Goal: Complete application form

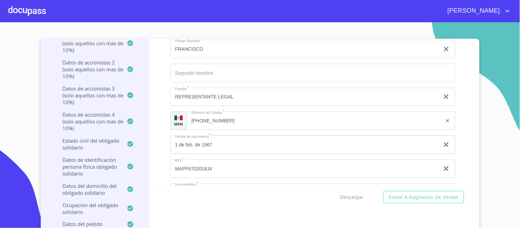
scroll to position [5188, 0]
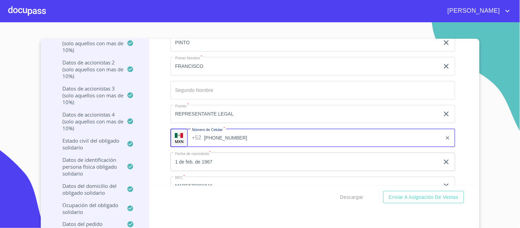
drag, startPoint x: 221, startPoint y: 129, endPoint x: 189, endPoint y: 126, distance: 31.3
click at [189, 129] on div "[PHONE_NUMBER] ​" at bounding box center [321, 138] width 268 height 19
type input "2"
type input "[PHONE_NUMBER]"
click at [250, 153] on input "1 de feb. de 1967" at bounding box center [306, 162] width 272 height 19
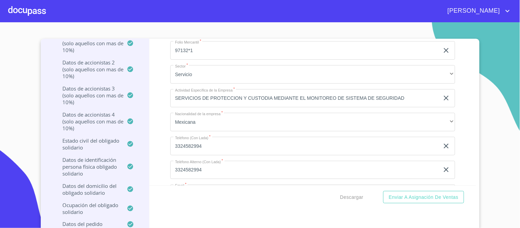
scroll to position [4807, 0]
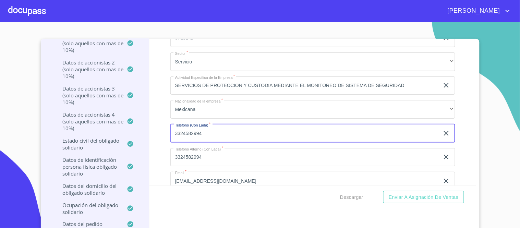
drag, startPoint x: 200, startPoint y: 124, endPoint x: 168, endPoint y: 126, distance: 31.9
click at [170, 126] on input "3324582994" at bounding box center [304, 133] width 269 height 19
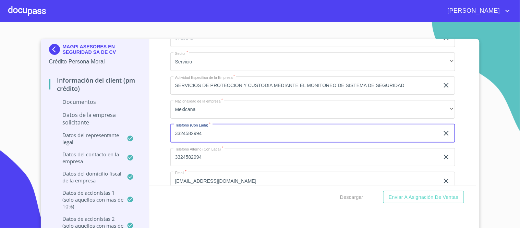
click at [242, 124] on input "3324582994" at bounding box center [304, 133] width 269 height 19
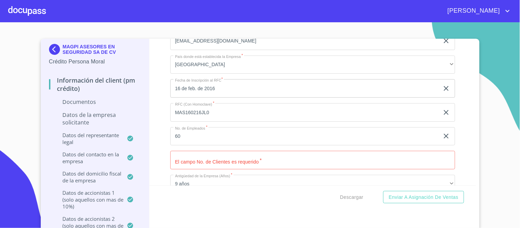
scroll to position [4959, 0]
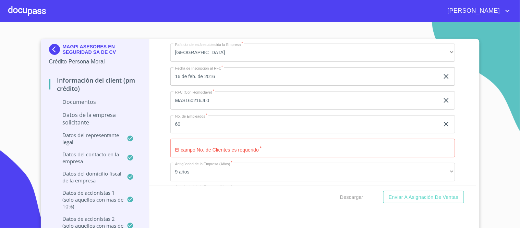
click at [186, 139] on input "Documento de identificación representante legal.   *" at bounding box center [312, 148] width 285 height 19
type input "14"
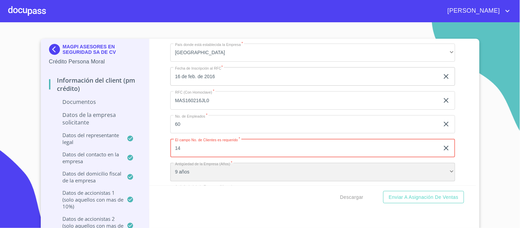
click at [211, 163] on div "9 años" at bounding box center [312, 172] width 285 height 19
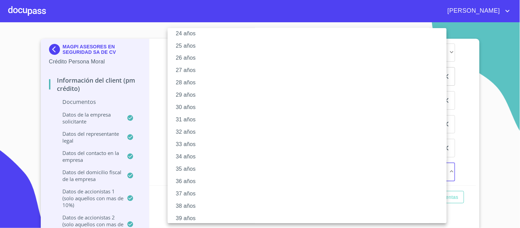
scroll to position [305, 0]
click at [408, 101] on li "30 años" at bounding box center [310, 107] width 285 height 12
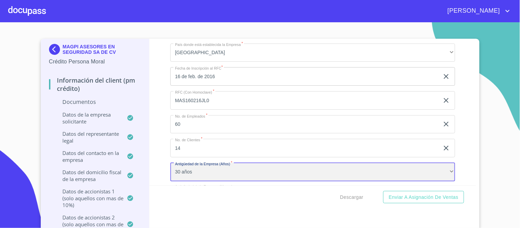
click at [444, 163] on div "30 años" at bounding box center [312, 172] width 285 height 19
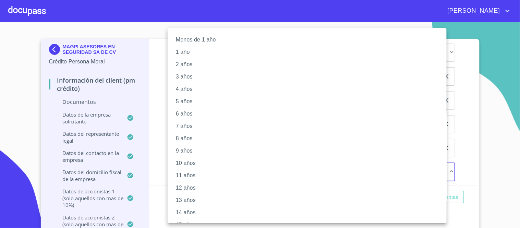
scroll to position [0, 0]
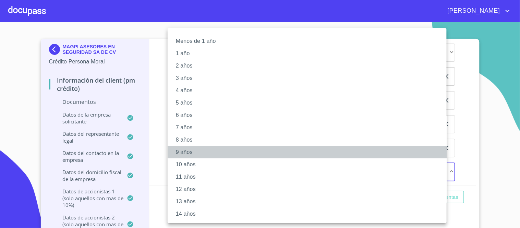
click at [184, 152] on li "9 años" at bounding box center [310, 152] width 285 height 12
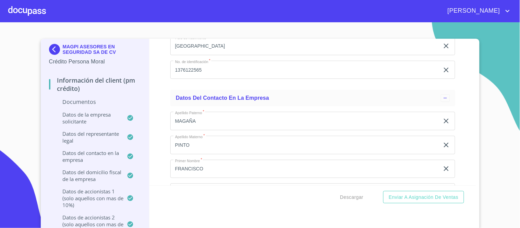
scroll to position [5378, 0]
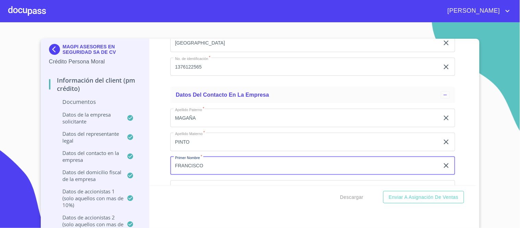
drag, startPoint x: 203, startPoint y: 154, endPoint x: 159, endPoint y: 157, distance: 43.6
click at [159, 157] on div "Información del Client (PM crédito) Documentos Documento de identificación repr…" at bounding box center [313, 112] width 327 height 147
type input "[PERSON_NAME]"
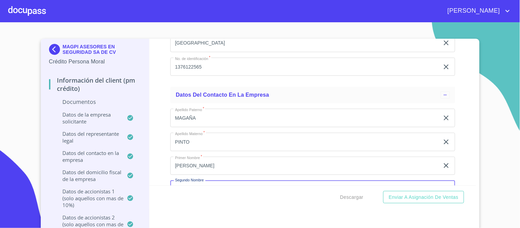
click at [178, 180] on input "Documento de identificación representante legal.   *" at bounding box center [312, 189] width 285 height 19
type input "ANGEL"
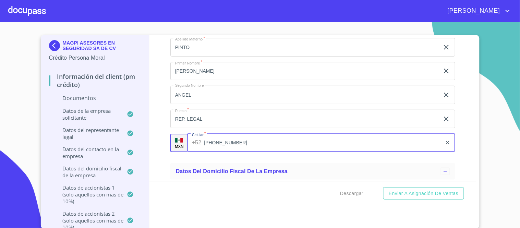
scroll to position [4, 0]
click at [269, 93] on input "ANGEL" at bounding box center [304, 94] width 269 height 19
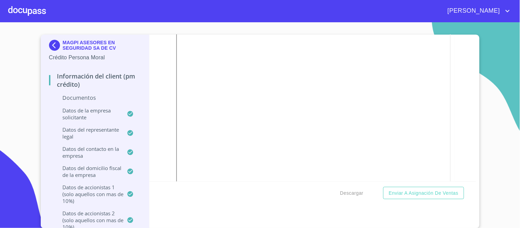
scroll to position [1243, 0]
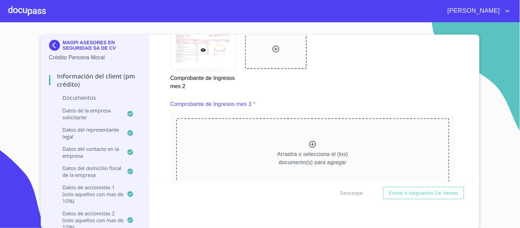
click at [309, 140] on icon at bounding box center [313, 144] width 8 height 8
click at [309, 141] on icon at bounding box center [313, 144] width 8 height 8
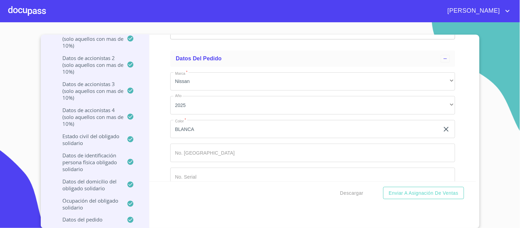
scroll to position [155, 0]
click at [395, 196] on span "Enviar a Asignación de Ventas" at bounding box center [424, 193] width 70 height 9
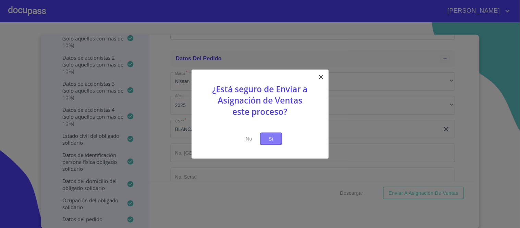
click at [268, 139] on span "Si" at bounding box center [271, 138] width 11 height 9
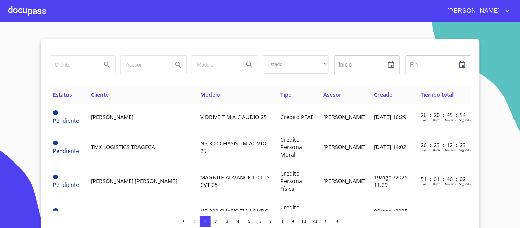
click at [30, 11] on div at bounding box center [27, 11] width 38 height 22
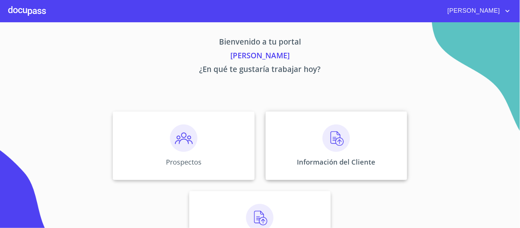
click at [334, 140] on img at bounding box center [336, 138] width 27 height 27
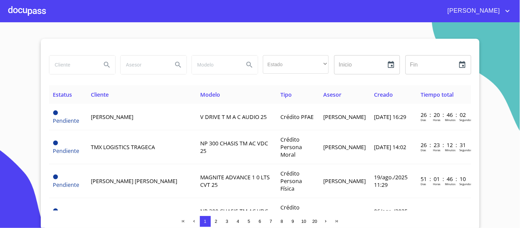
click at [60, 68] on input "search" at bounding box center [72, 65] width 47 height 19
type input "MAGPI"
click at [104, 64] on icon "Search" at bounding box center [107, 65] width 8 height 8
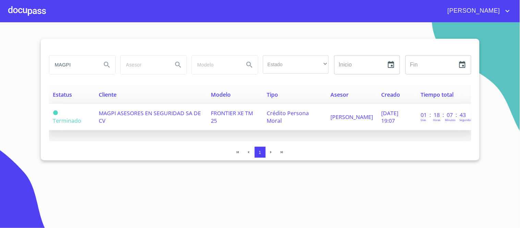
click at [176, 114] on span "MAGPI ASESORES EN SEGURIDAD SA DE CV" at bounding box center [150, 116] width 102 height 15
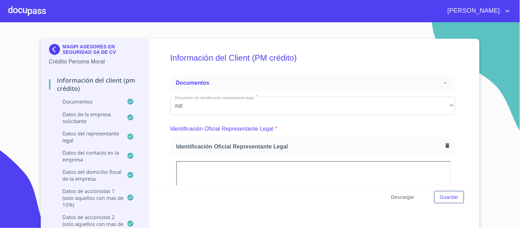
click at [404, 198] on span "Descargar" at bounding box center [402, 197] width 23 height 9
